Goal: Information Seeking & Learning: Learn about a topic

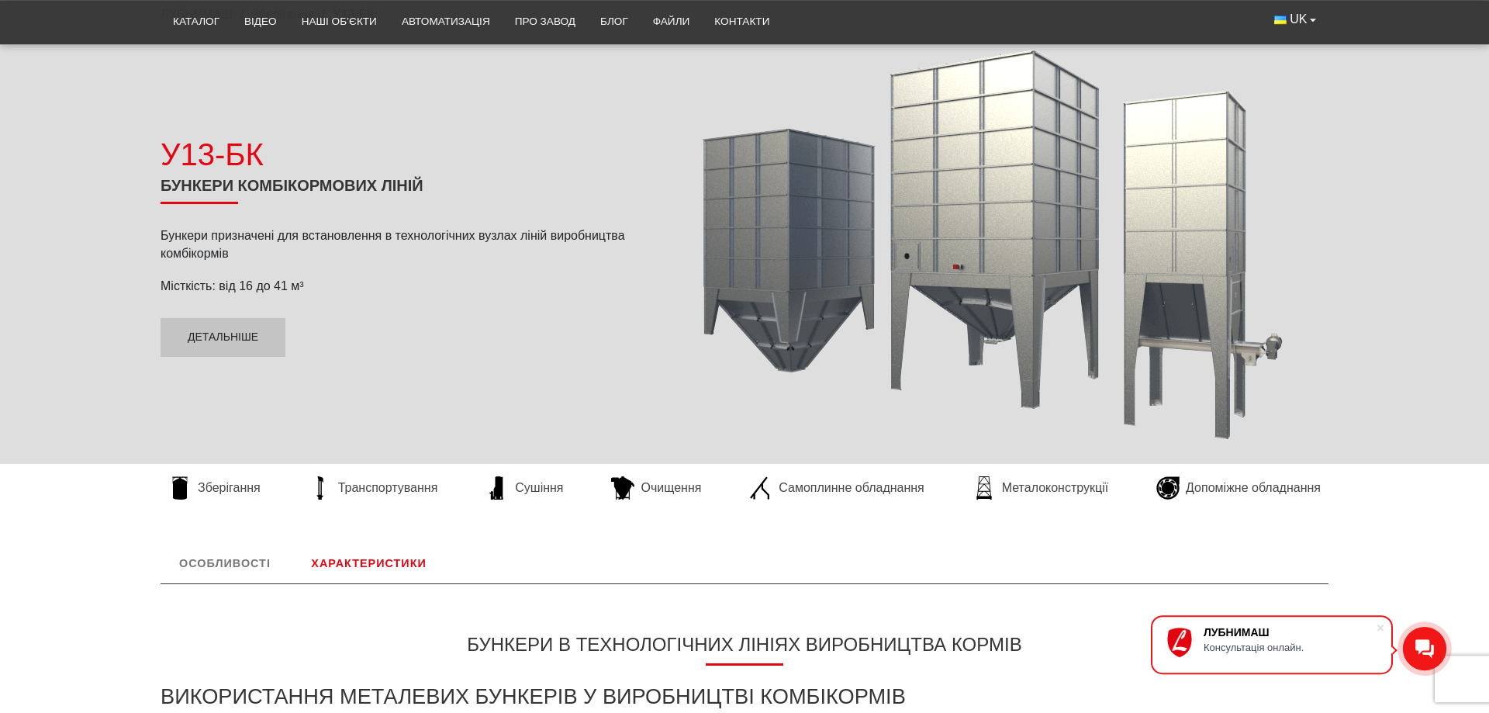
scroll to position [158, 0]
click at [198, 330] on link "Детальніше" at bounding box center [222, 336] width 125 height 39
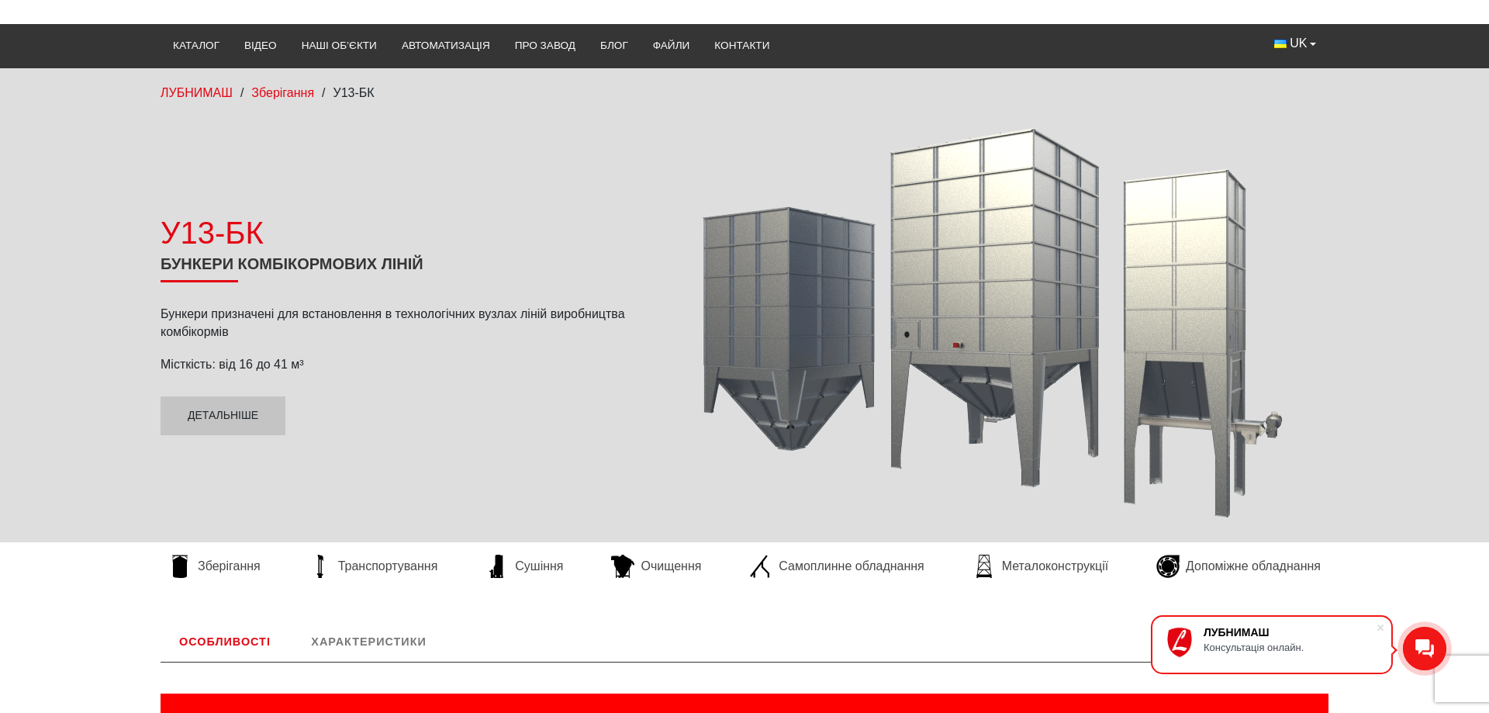
scroll to position [0, 0]
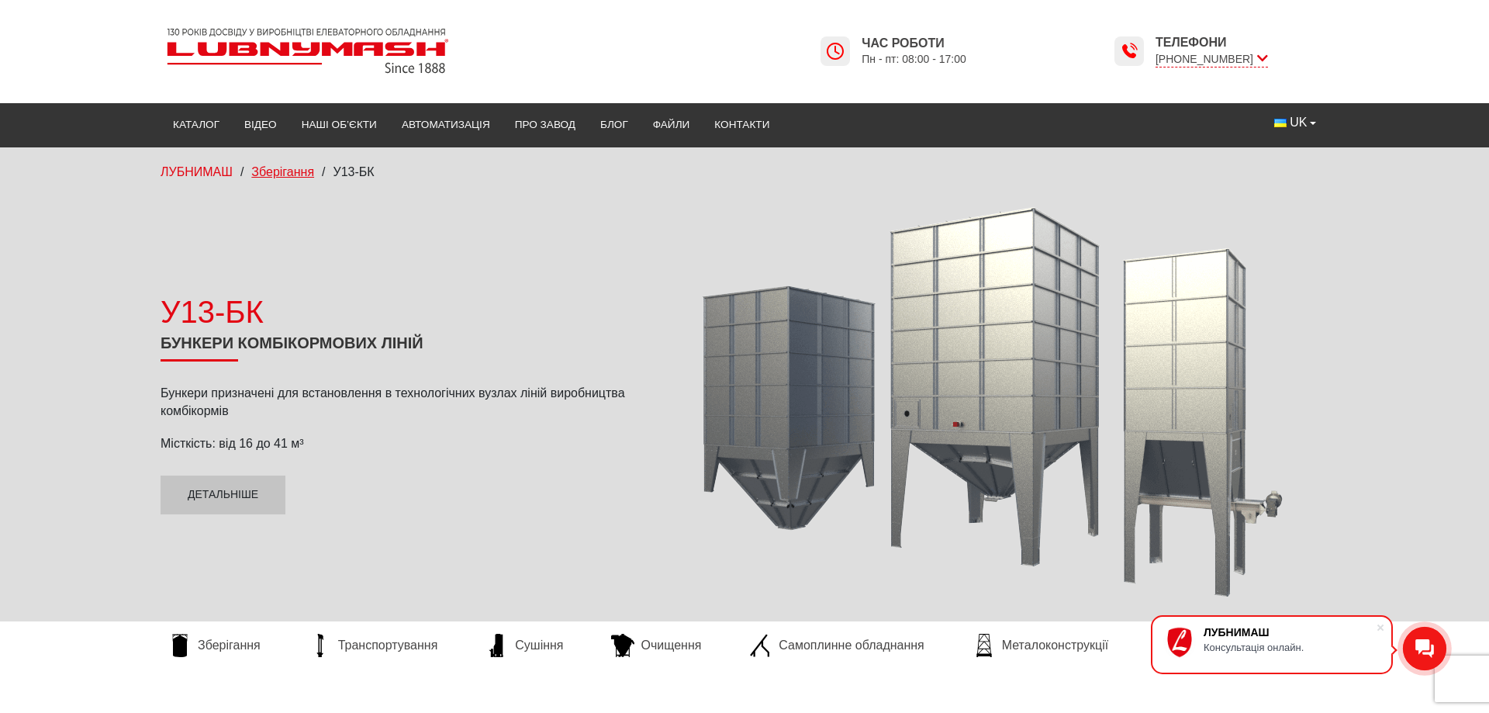
click at [294, 177] on span "Зберігання" at bounding box center [282, 171] width 63 height 13
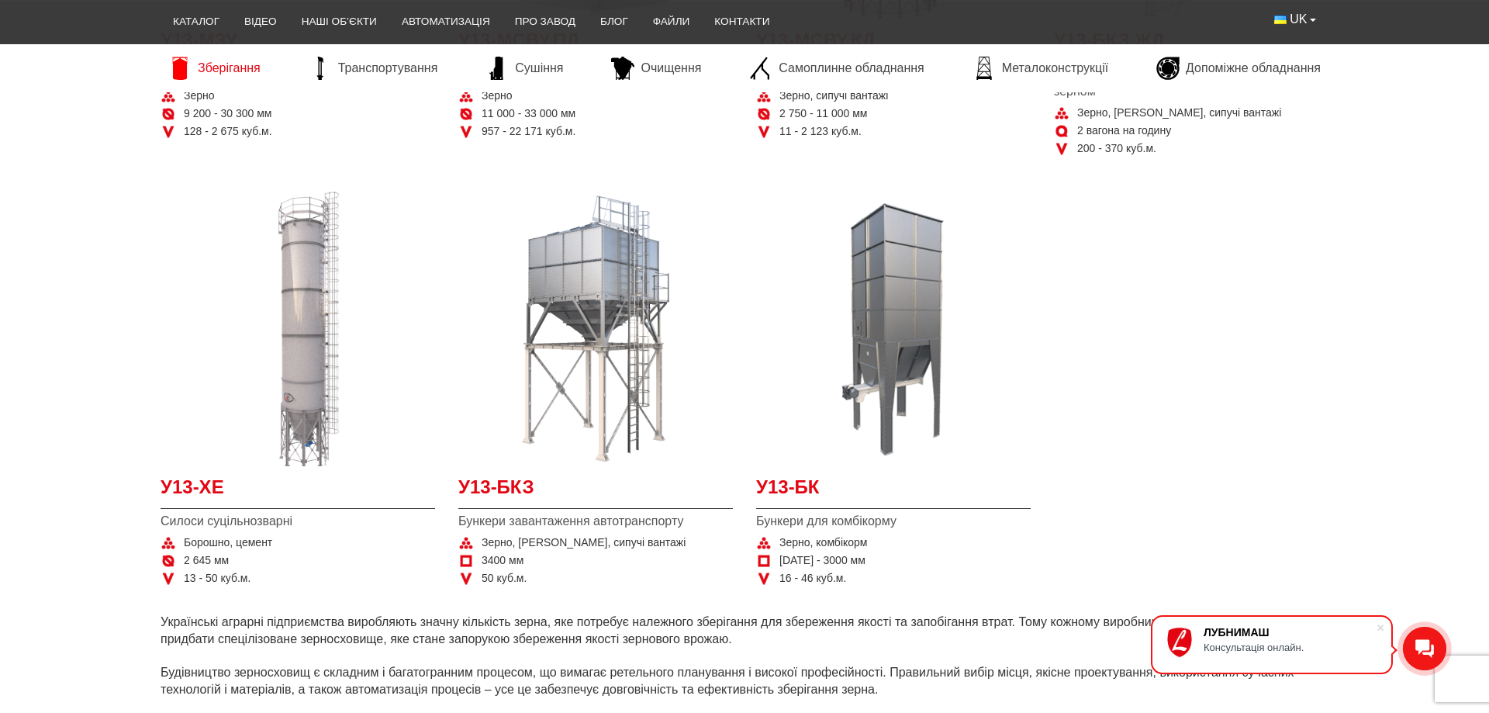
scroll to position [712, 0]
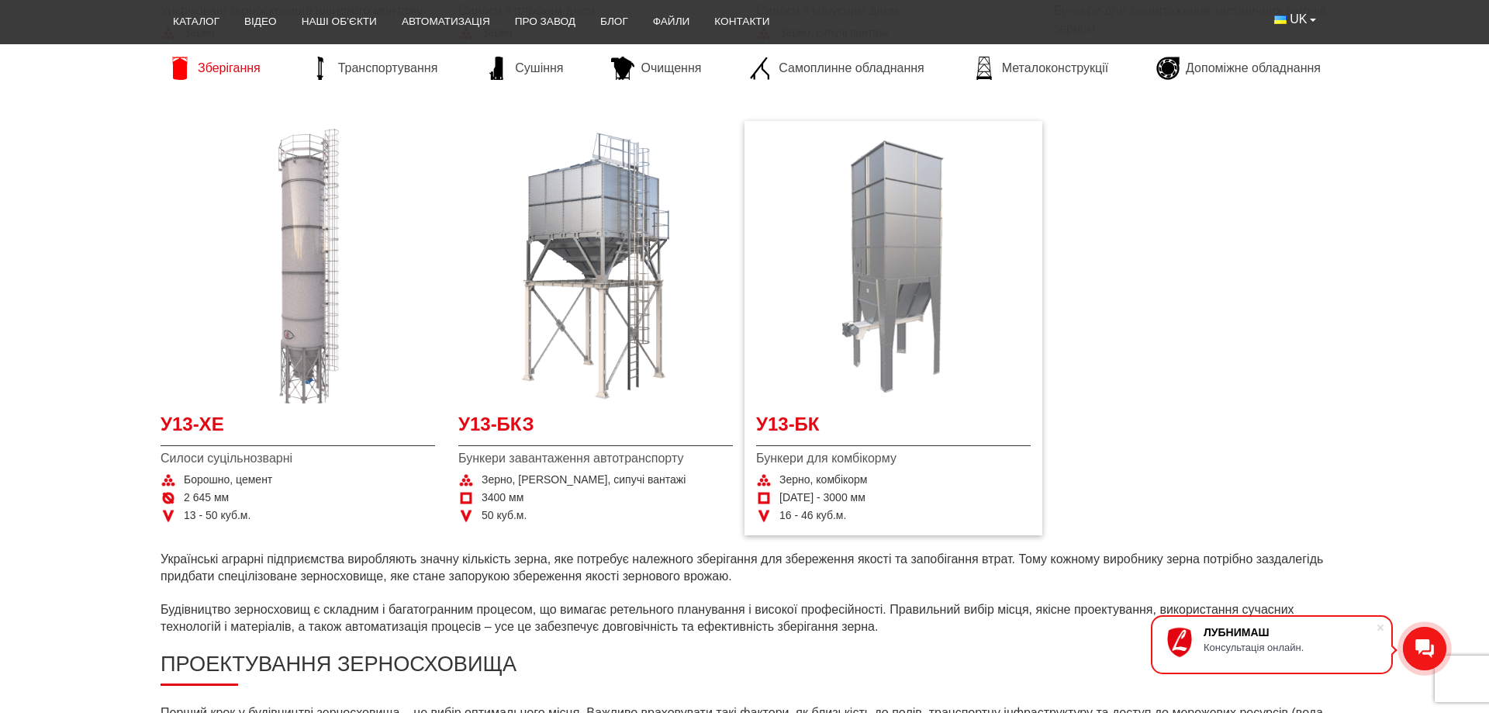
click at [889, 217] on img at bounding box center [893, 266] width 274 height 274
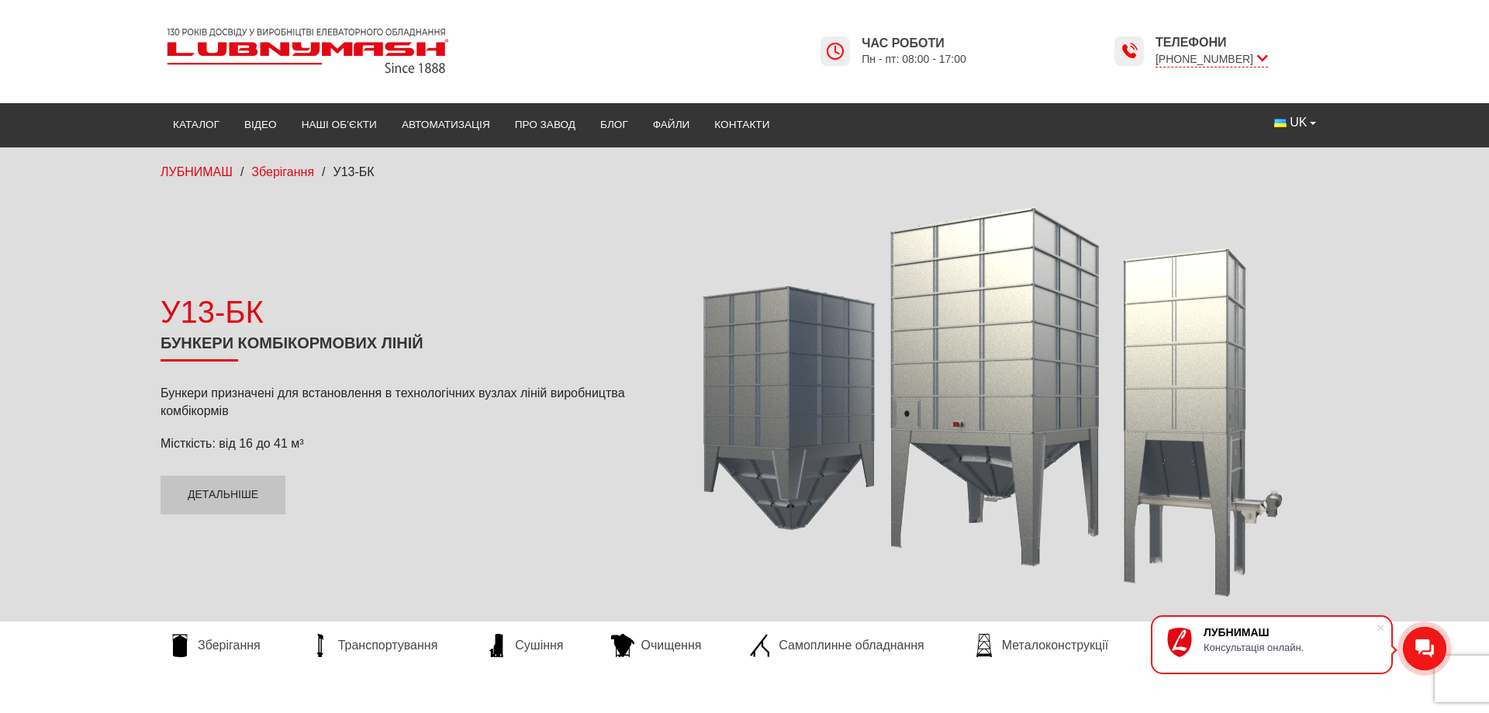
click at [319, 53] on img at bounding box center [307, 51] width 295 height 58
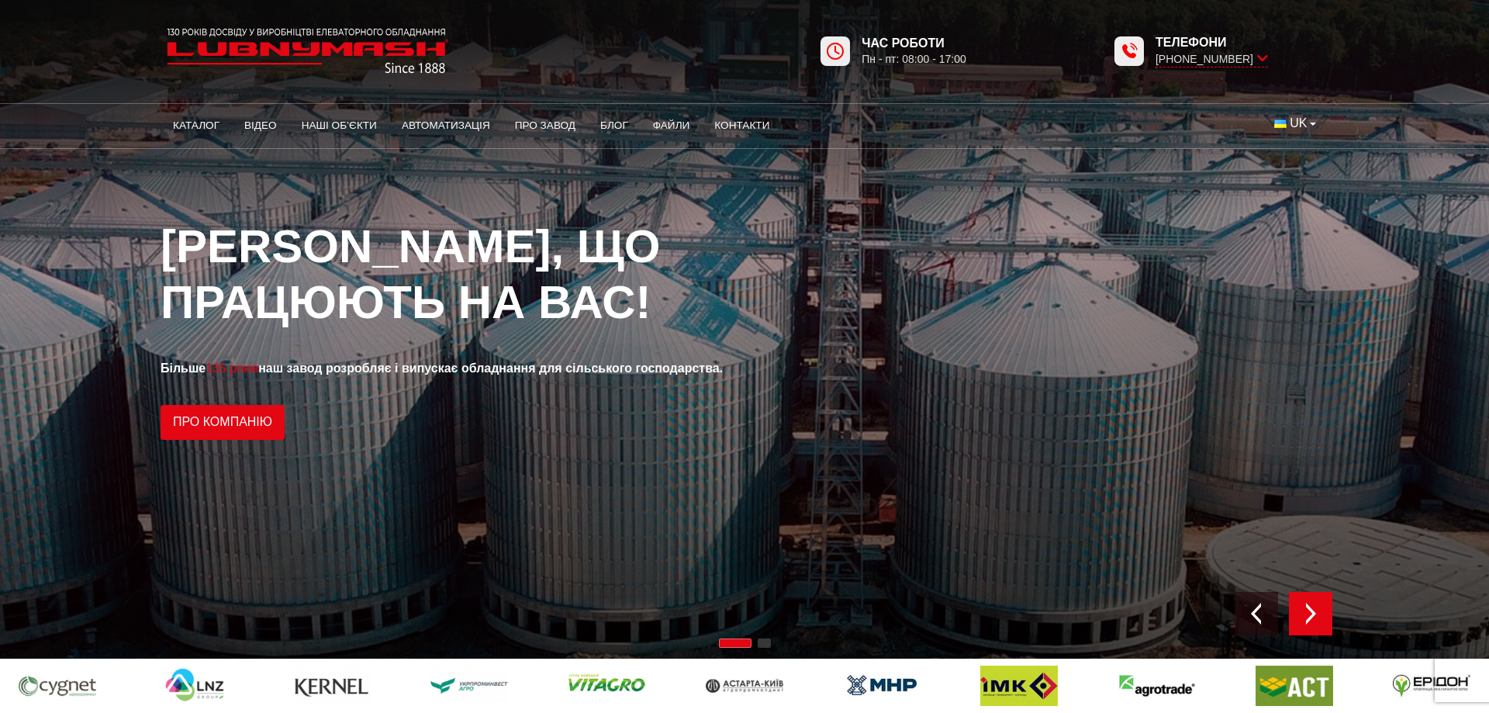
click at [1323, 625] on div "Next slide" at bounding box center [1310, 613] width 43 height 43
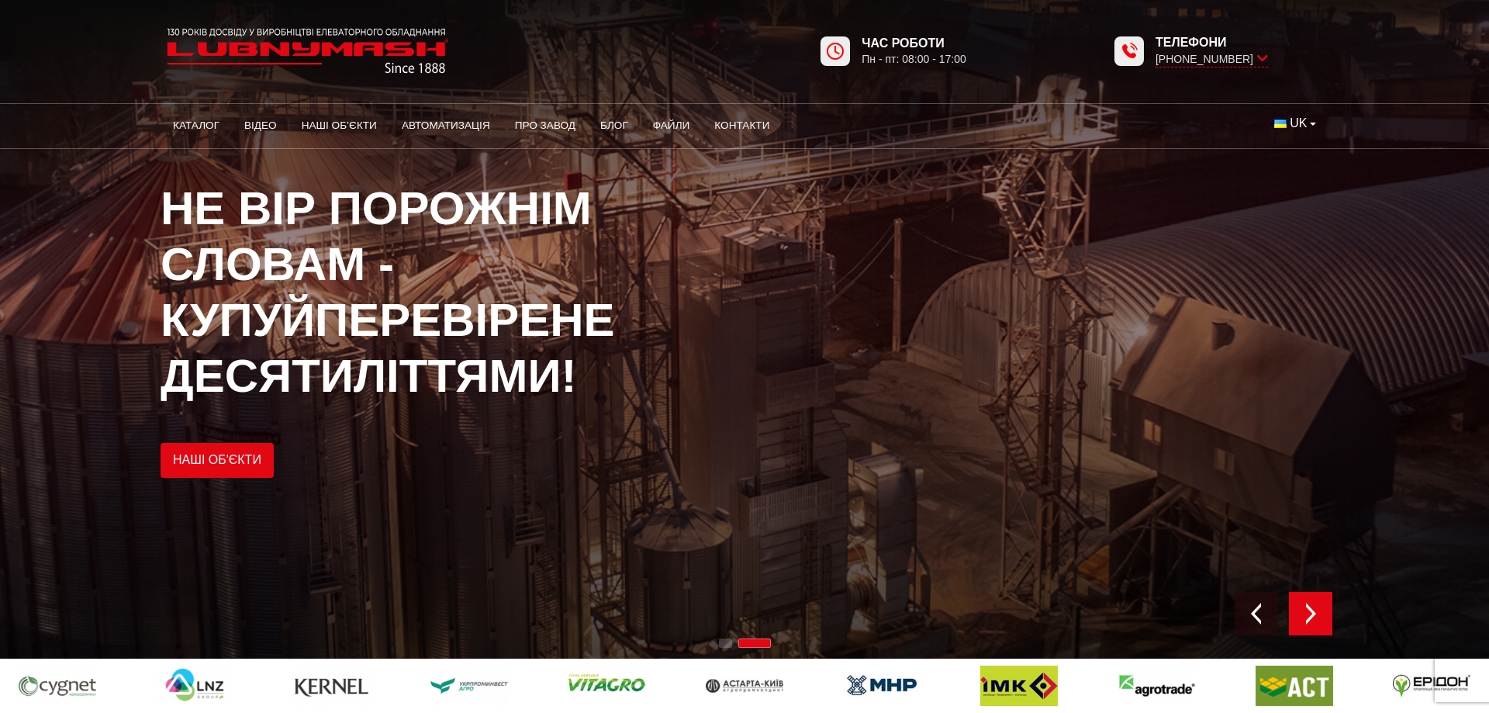
click at [1323, 624] on div "Next slide" at bounding box center [1310, 613] width 43 height 43
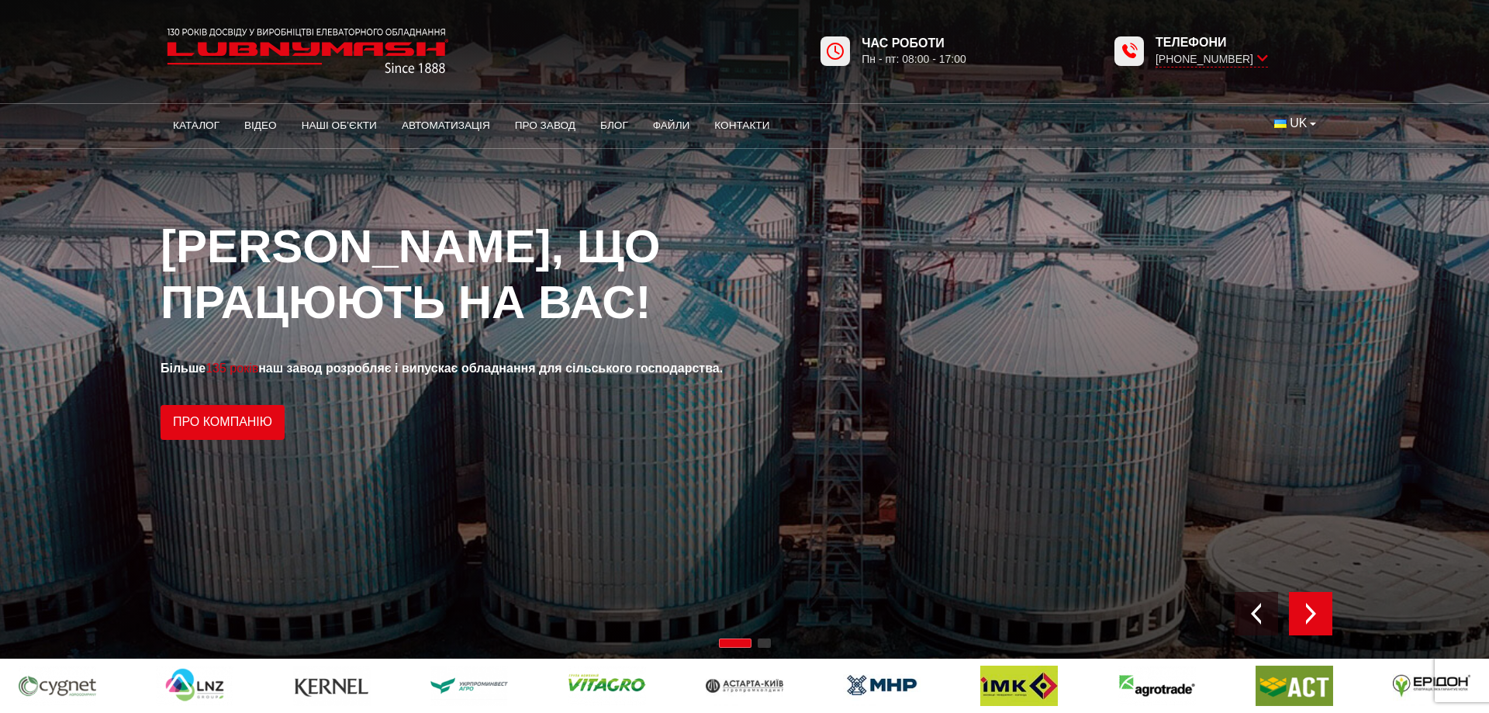
click at [1323, 624] on div "Next slide" at bounding box center [1310, 613] width 43 height 43
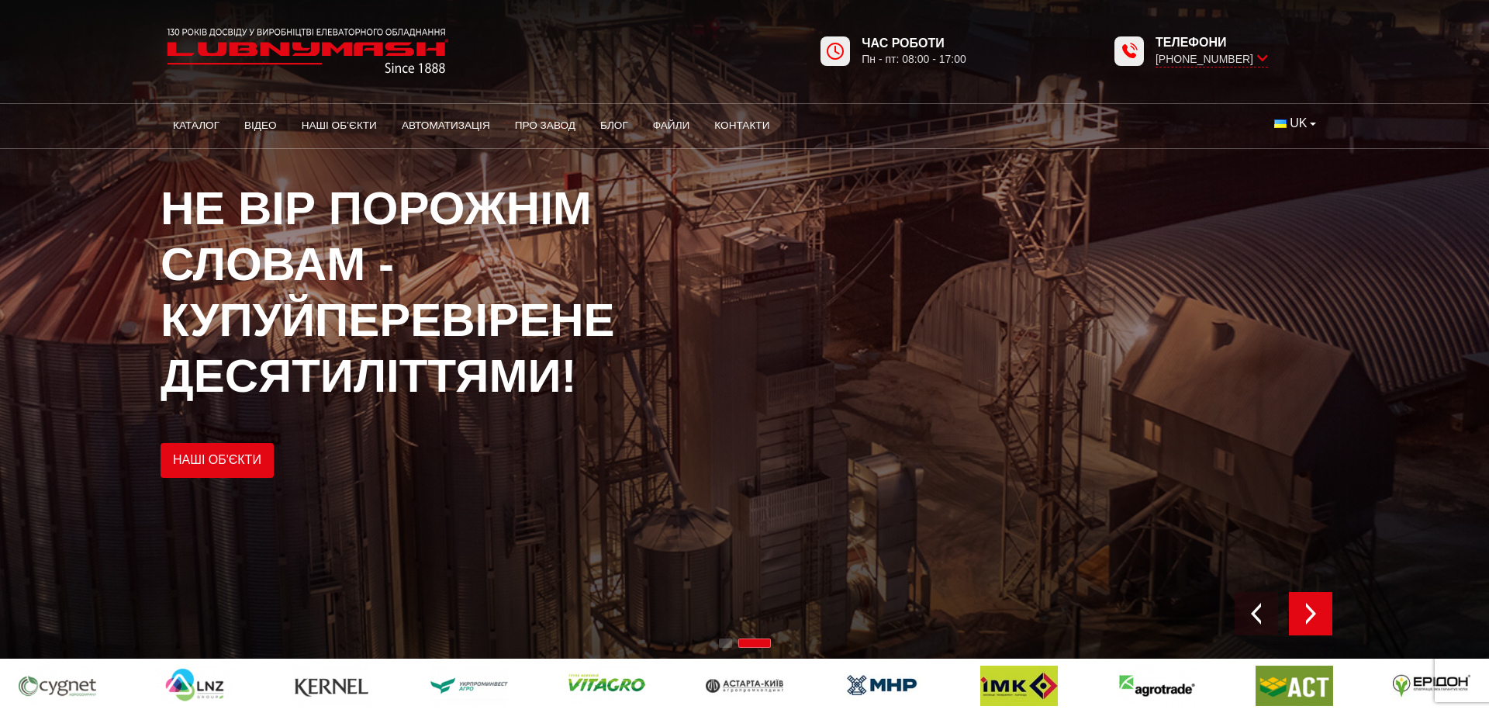
click at [1323, 624] on div "Next slide" at bounding box center [1310, 613] width 43 height 43
